Goal: Task Accomplishment & Management: Manage account settings

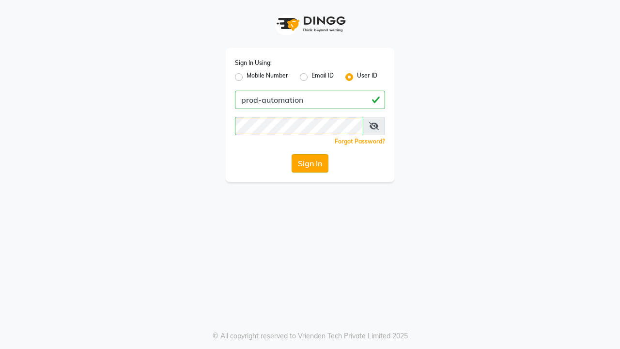
click at [310, 163] on button "Sign In" at bounding box center [310, 163] width 37 height 18
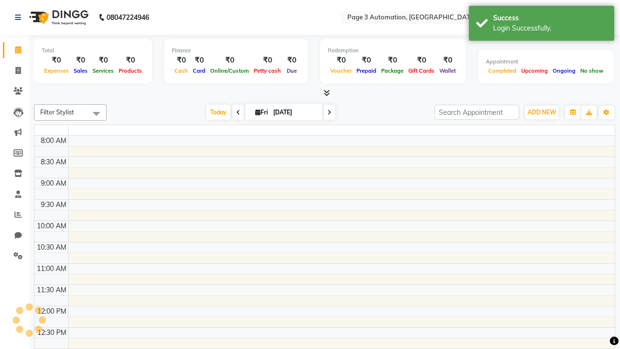
select select "en"
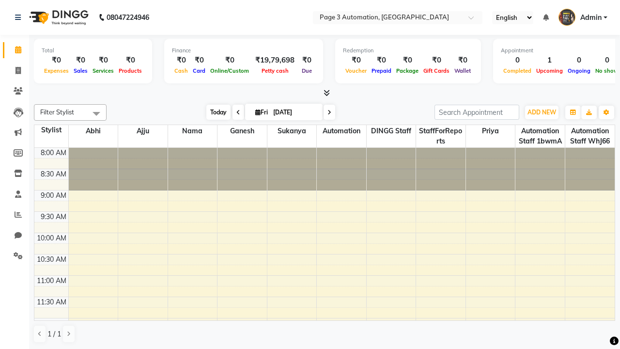
click at [214, 112] on span "Today" at bounding box center [218, 112] width 24 height 15
click at [542, 112] on span "ADD NEW" at bounding box center [542, 112] width 29 height 7
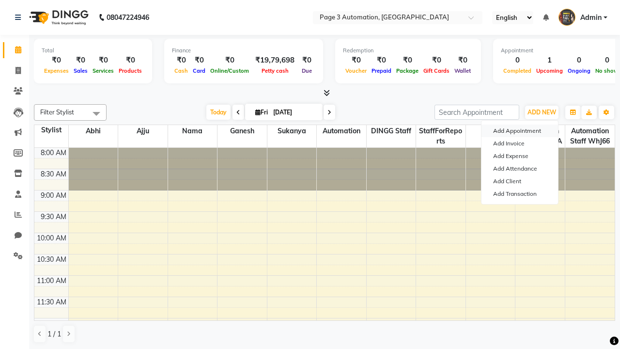
click at [520, 131] on button "Add Appointment" at bounding box center [520, 131] width 77 height 13
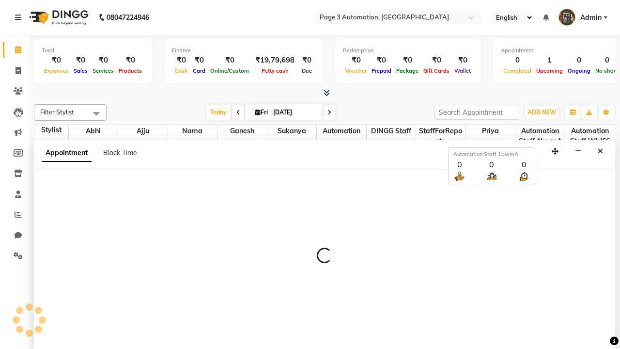
scroll to position [0, 0]
select select "tentative"
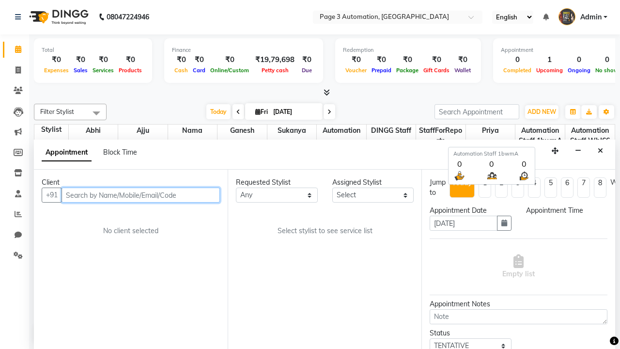
select select "540"
type input "8192346578"
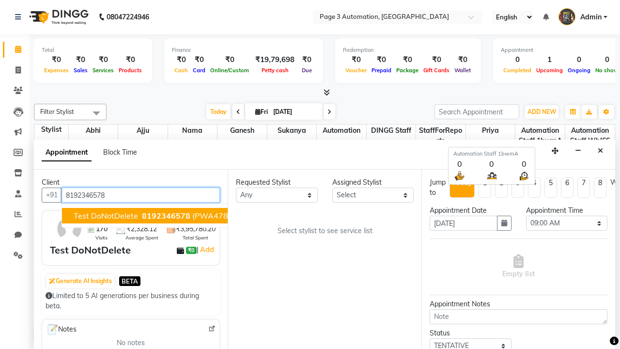
click at [142, 216] on span "8192346578" at bounding box center [166, 216] width 48 height 10
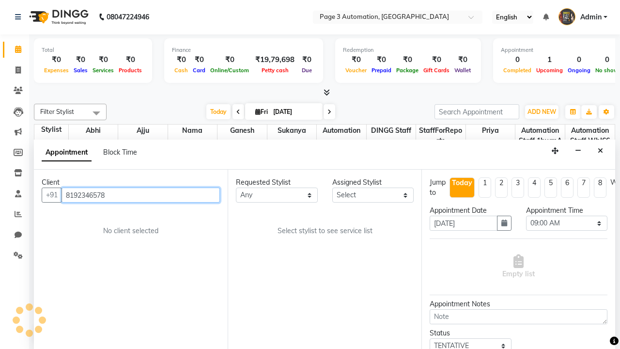
scroll to position [0, 0]
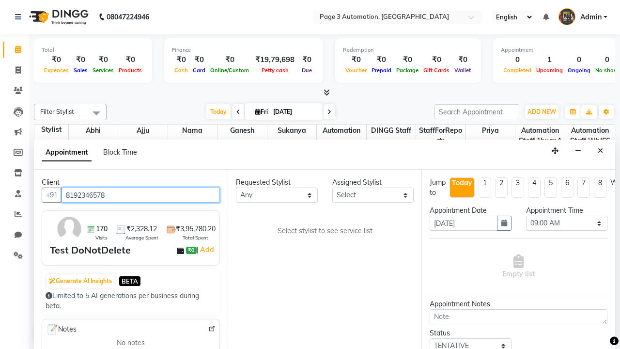
select select "711"
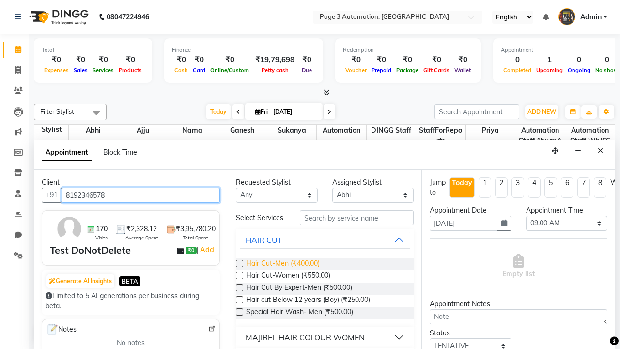
type input "8192346578"
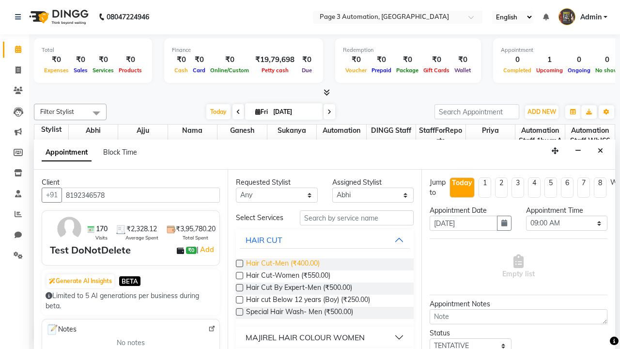
click at [282, 264] on span "Hair Cut-Men (₹400.00)" at bounding box center [283, 264] width 74 height 12
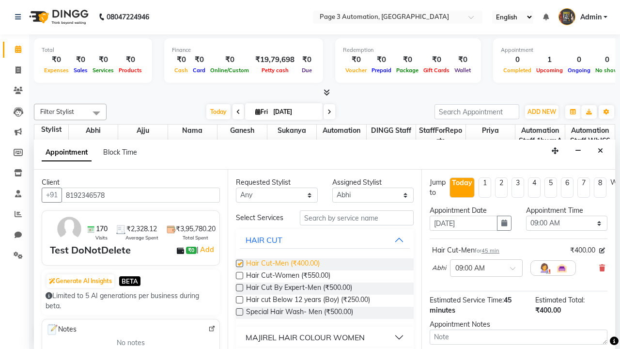
checkbox input "false"
select select "795"
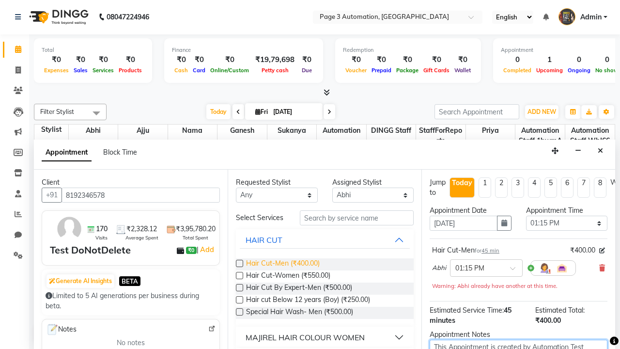
scroll to position [3, 0]
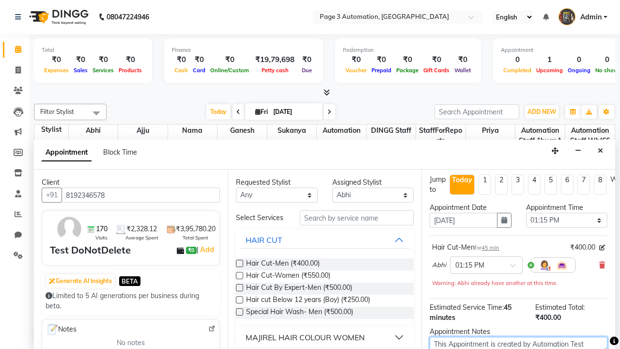
type textarea "This Appointment is created by Automation Test"
checkbox input "false"
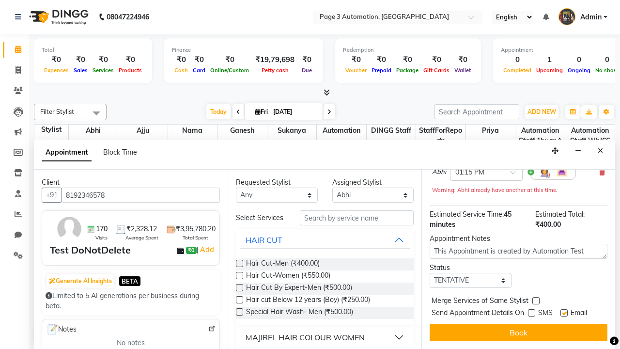
click at [564, 313] on label at bounding box center [564, 312] width 7 height 7
click at [564, 313] on input "checkbox" at bounding box center [564, 314] width 6 height 6
checkbox input "false"
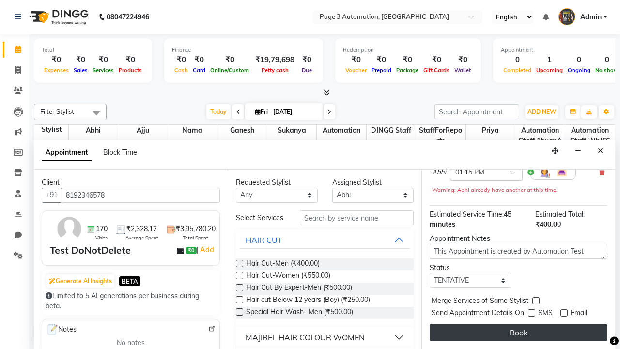
click at [518, 332] on button "Book" at bounding box center [519, 332] width 178 height 17
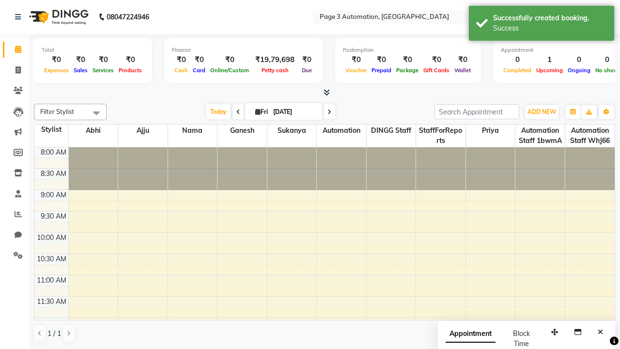
scroll to position [0, 0]
click at [542, 25] on div "Success" at bounding box center [550, 28] width 114 height 10
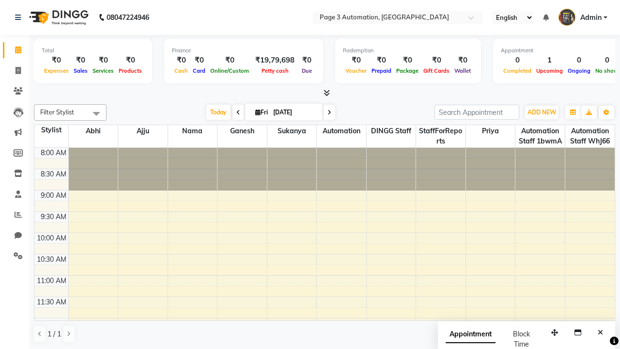
click at [96, 113] on span at bounding box center [96, 113] width 19 height 18
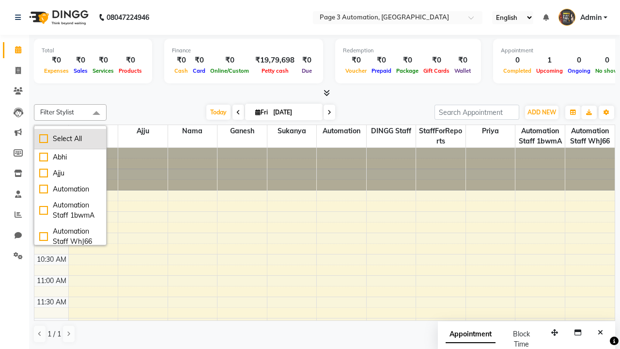
click at [70, 139] on div "Select All" at bounding box center [70, 139] width 62 height 10
checkbox input "true"
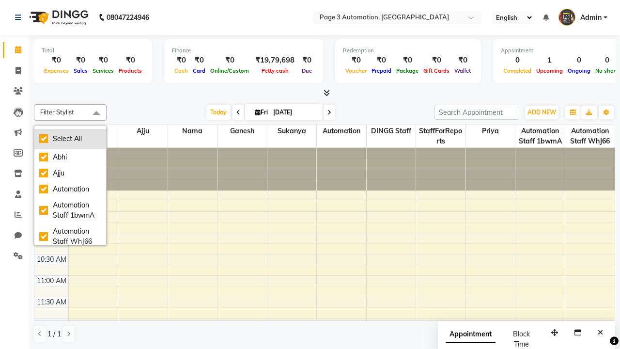
checkbox input "true"
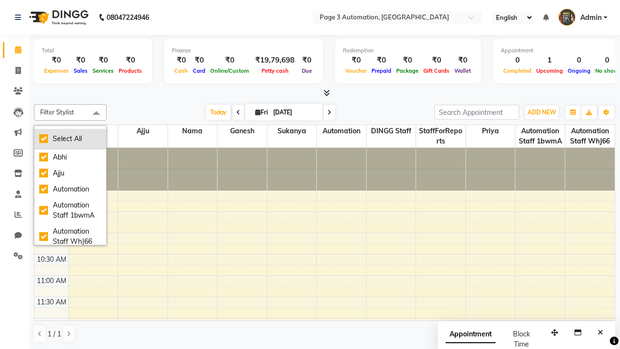
checkbox input "true"
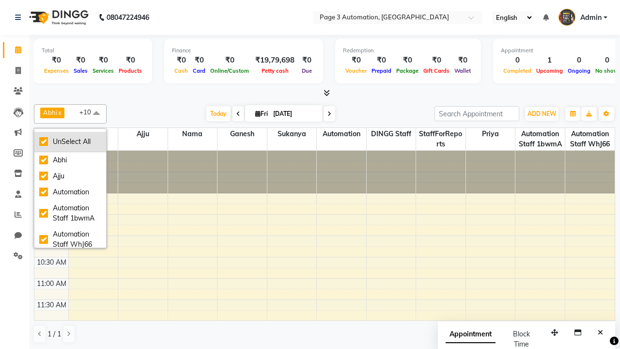
click at [70, 141] on div "UnSelect All" at bounding box center [70, 142] width 62 height 10
checkbox input "false"
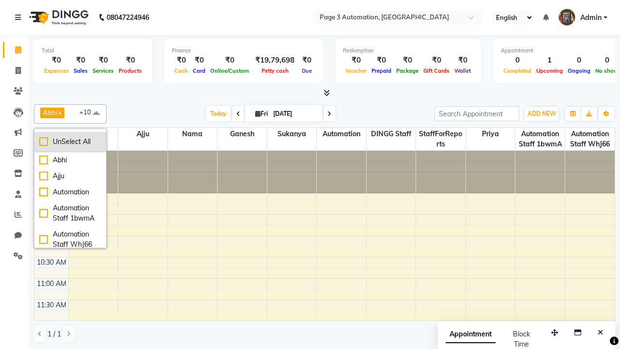
checkbox input "false"
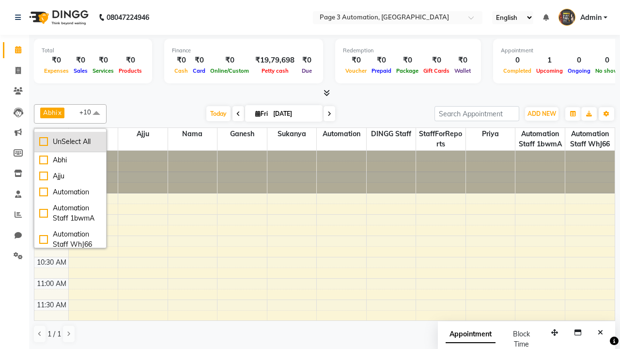
checkbox input "false"
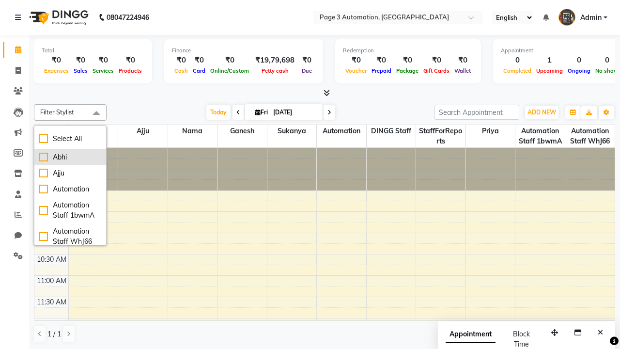
click at [70, 157] on div "Abhi" at bounding box center [70, 157] width 62 height 10
checkbox input "true"
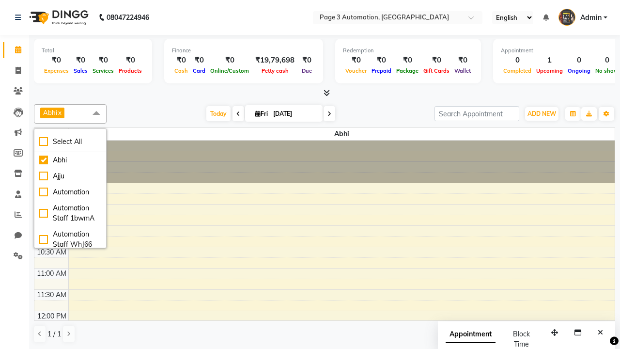
click at [96, 113] on span at bounding box center [96, 113] width 19 height 18
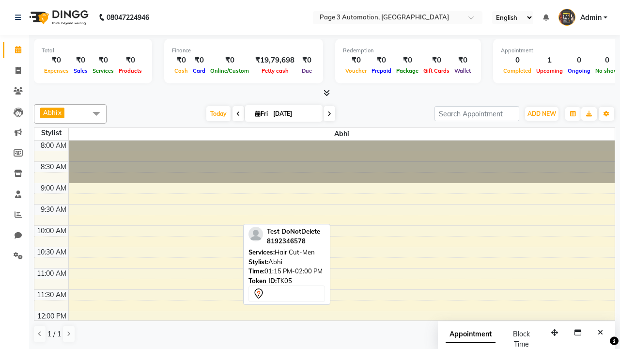
scroll to position [150, 0]
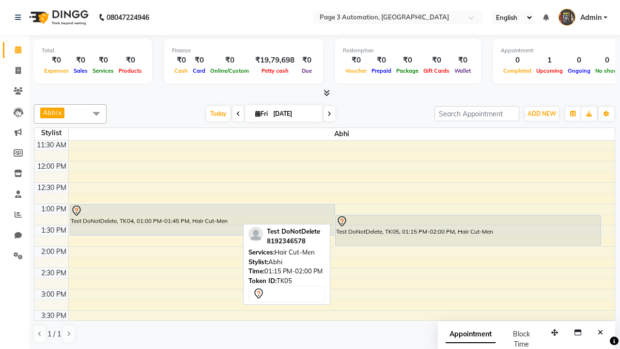
click at [468, 230] on div "Test DoNotDelete, TK05, 01:15 PM-02:00 PM, Hair Cut-Men" at bounding box center [468, 230] width 265 height 31
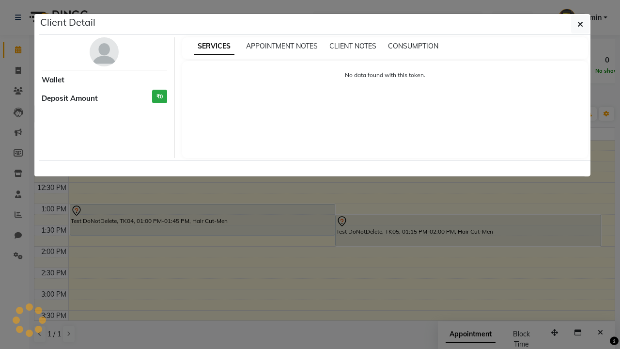
select select "7"
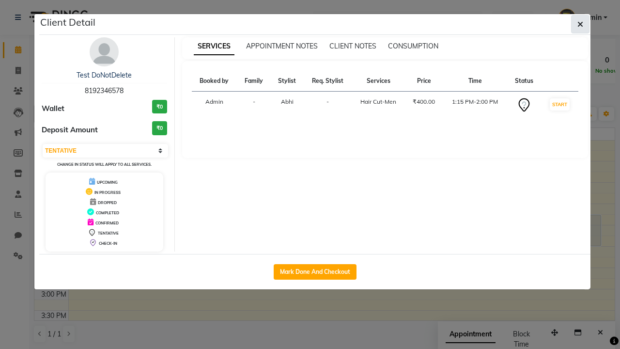
click at [580, 24] on icon "button" at bounding box center [581, 24] width 6 height 8
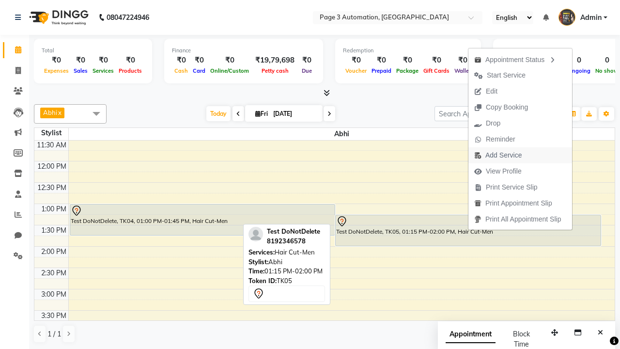
click at [522, 155] on span "Add Service" at bounding box center [498, 155] width 59 height 16
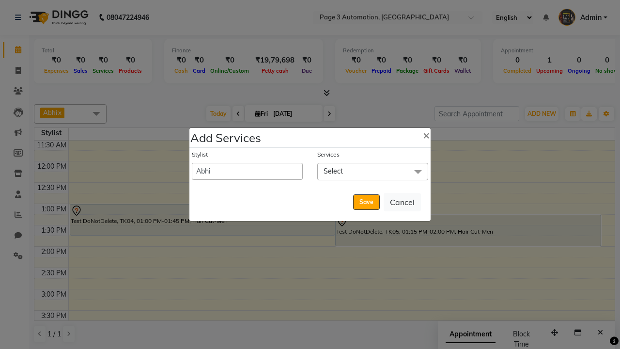
click at [373, 171] on span "Select" at bounding box center [372, 171] width 111 height 17
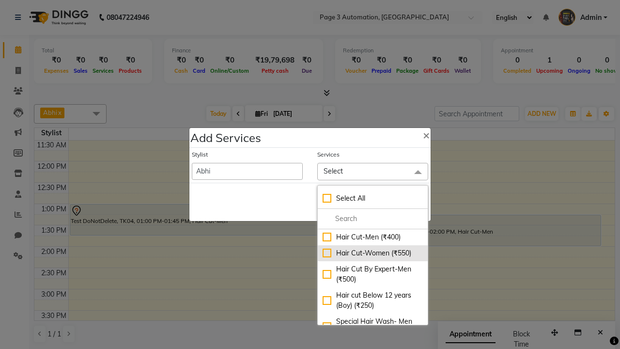
click at [373, 253] on div "Hair Cut-Women (₹550)" at bounding box center [373, 253] width 100 height 10
checkbox input "true"
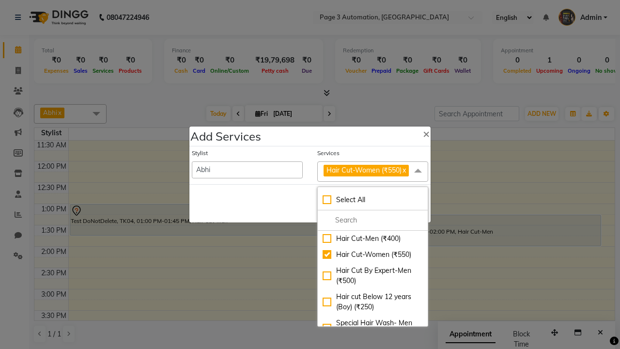
click at [373, 171] on span "Hair Cut-Women (₹550)" at bounding box center [364, 170] width 75 height 9
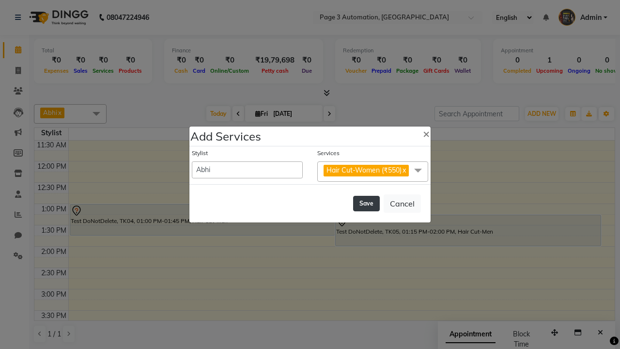
click at [366, 203] on button "Save" at bounding box center [366, 204] width 27 height 16
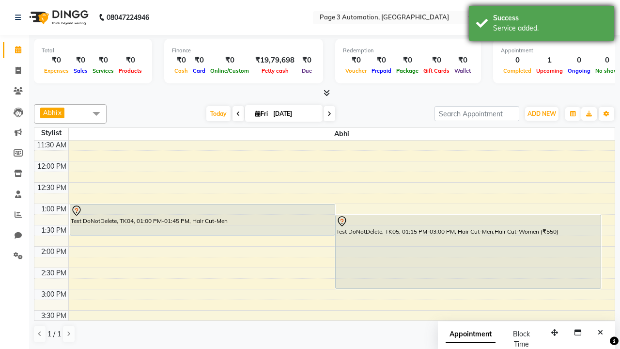
click at [542, 25] on div "Service added." at bounding box center [550, 28] width 114 height 10
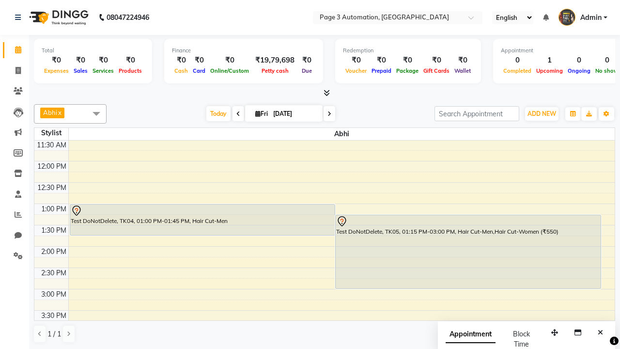
click at [468, 251] on div "Test DoNotDelete, TK05, 01:15 PM-03:00 PM, Hair Cut-Men,Hair Cut-Women (₹550)" at bounding box center [468, 251] width 265 height 73
select select "7"
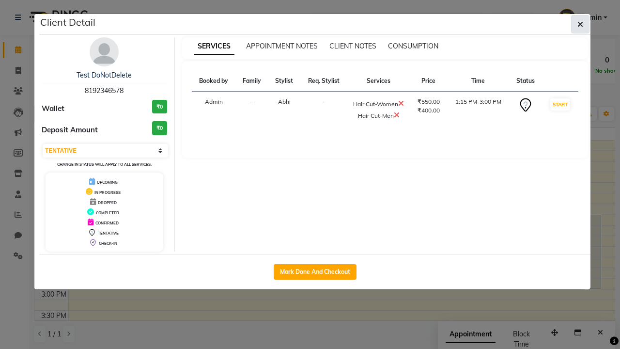
click at [580, 24] on icon "button" at bounding box center [581, 24] width 6 height 8
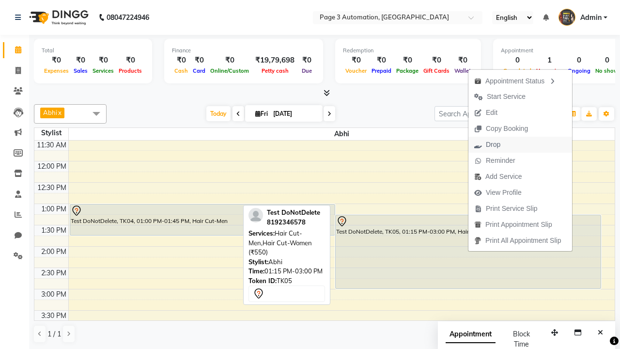
click at [522, 144] on button "Drop" at bounding box center [521, 145] width 104 height 16
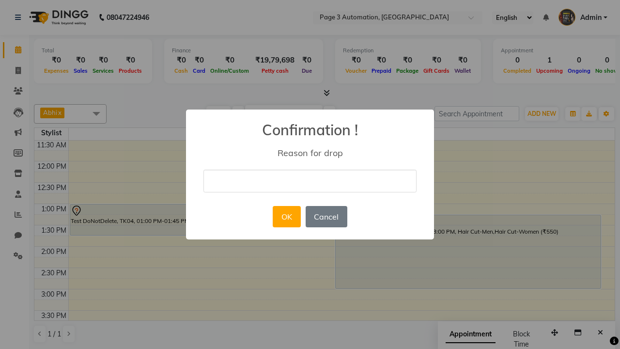
type input "This Appointment Deleted By Automation Test"
click at [286, 217] on button "OK" at bounding box center [287, 216] width 28 height 21
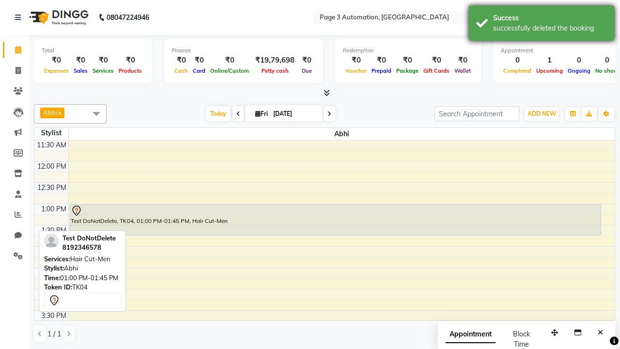
click at [542, 25] on div "successfully deleted the booking" at bounding box center [550, 28] width 114 height 10
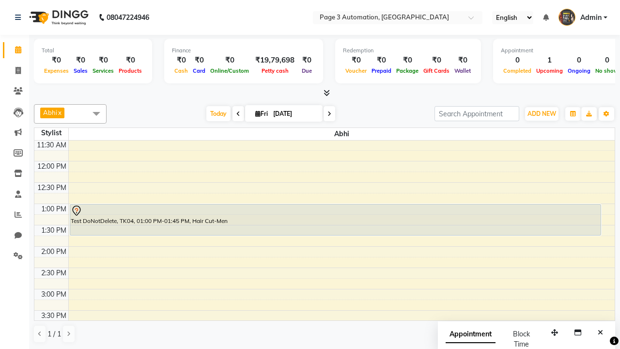
click at [96, 113] on span at bounding box center [96, 113] width 19 height 18
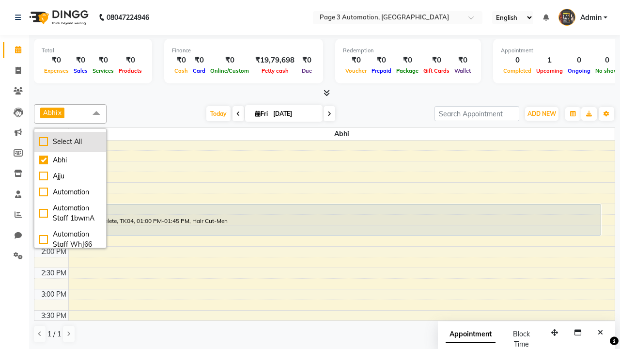
click at [70, 141] on div "Select All" at bounding box center [70, 142] width 62 height 10
checkbox input "true"
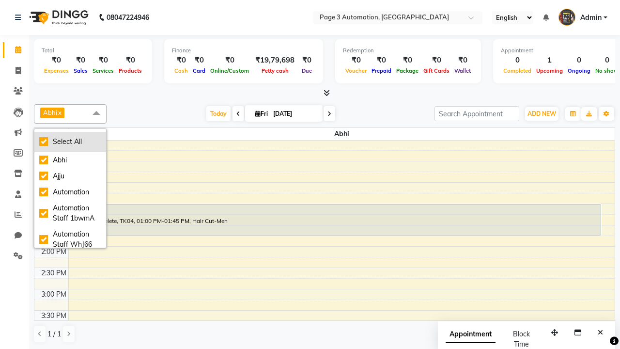
checkbox input "true"
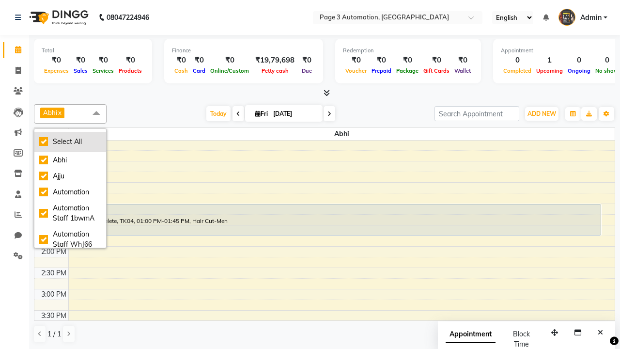
checkbox input "true"
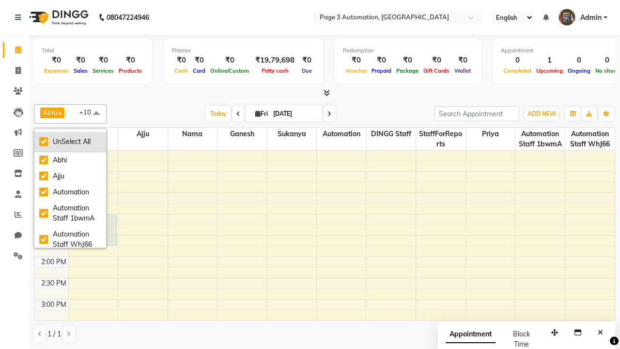
click at [70, 141] on div "UnSelect All" at bounding box center [70, 142] width 62 height 10
checkbox input "false"
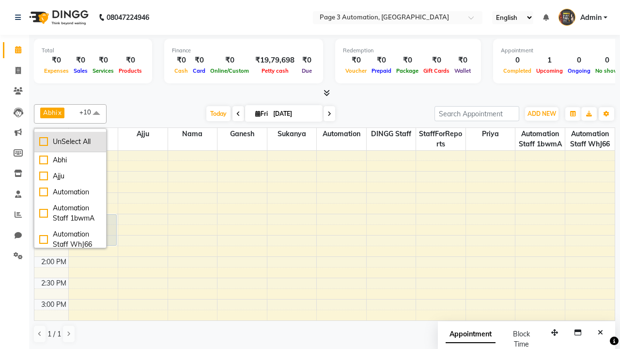
checkbox input "false"
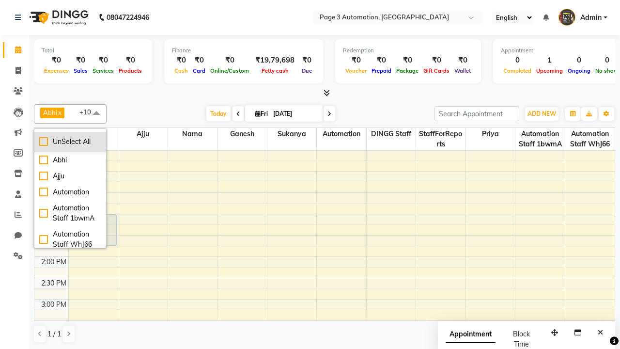
checkbox input "false"
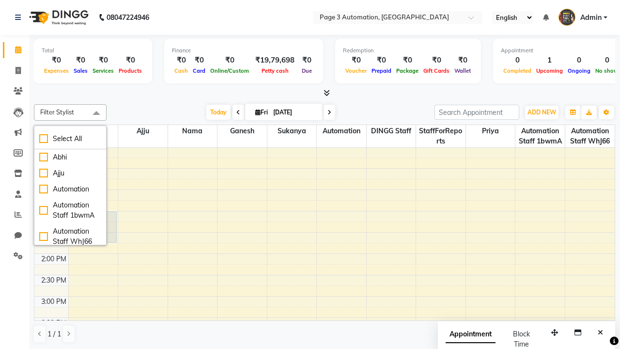
click at [96, 113] on span at bounding box center [96, 113] width 19 height 18
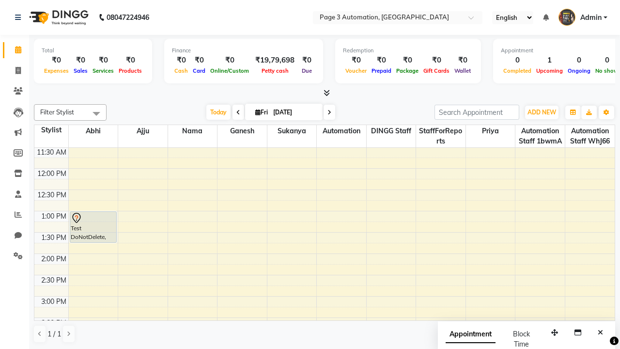
click at [583, 17] on span "Admin" at bounding box center [590, 18] width 21 height 10
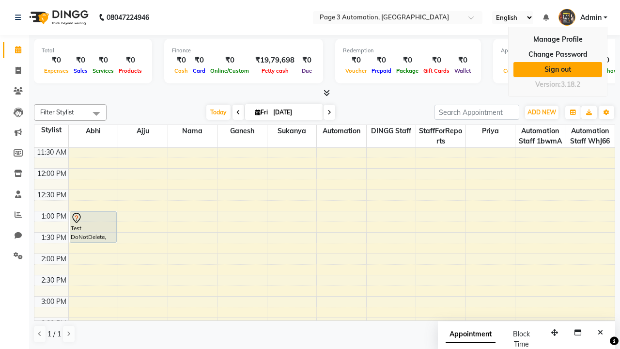
click at [558, 69] on link "Sign out" at bounding box center [558, 69] width 89 height 15
